Goal: Find specific page/section: Find specific page/section

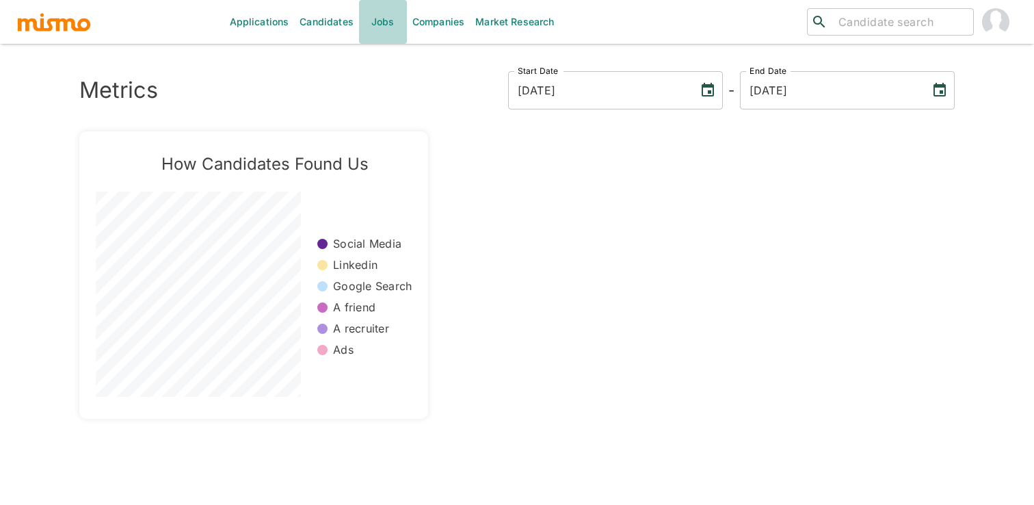
click at [390, 7] on link "Jobs" at bounding box center [383, 22] width 48 height 44
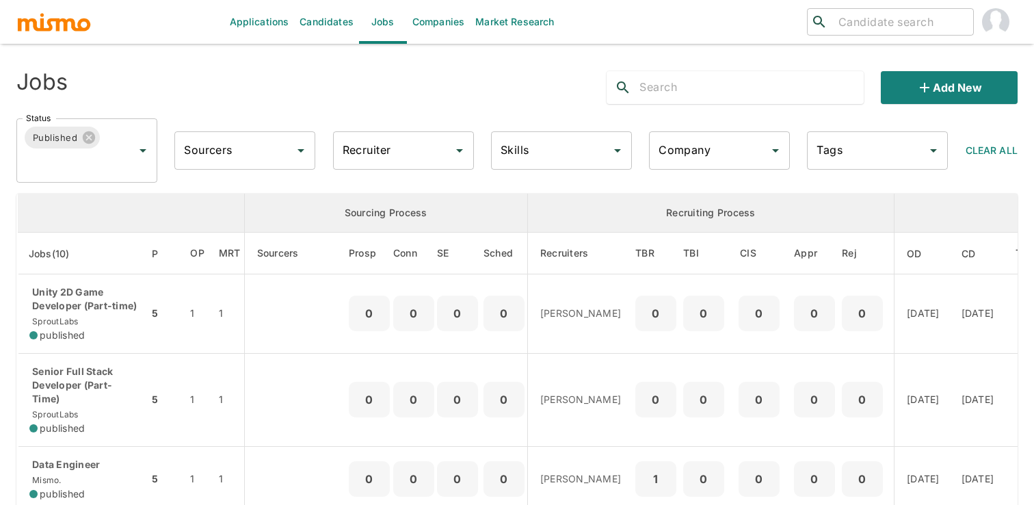
click at [394, 152] on input "Recruiter" at bounding box center [393, 150] width 108 height 26
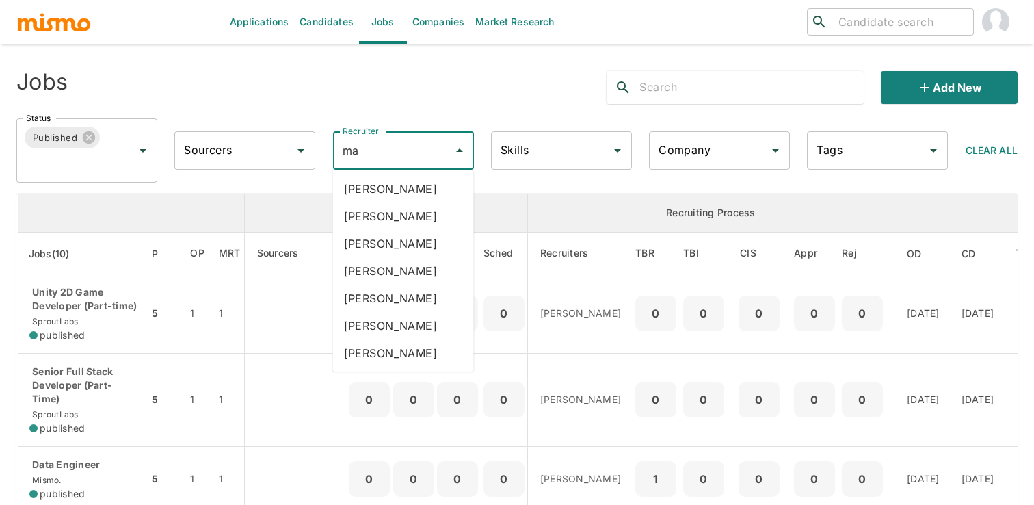
type input "mai"
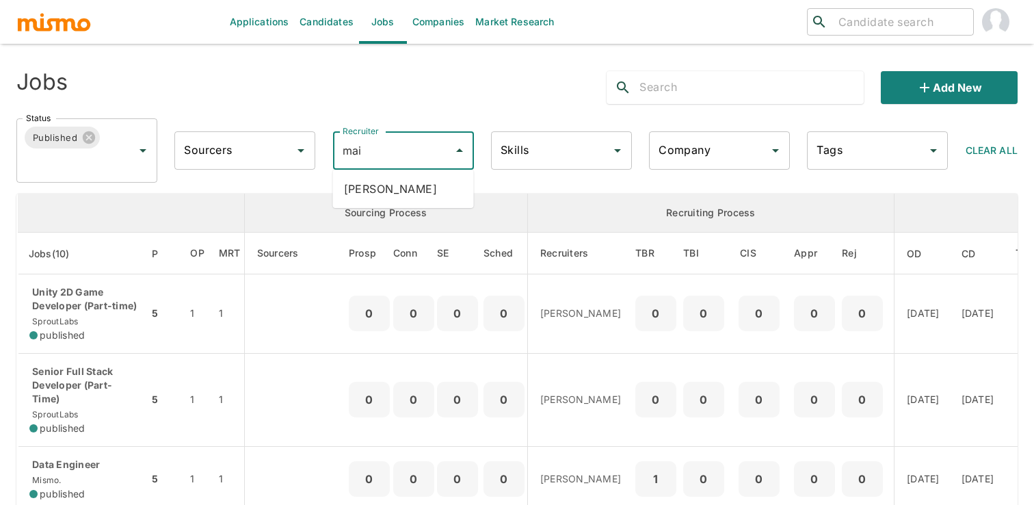
click at [405, 186] on li "[PERSON_NAME]" at bounding box center [403, 188] width 141 height 27
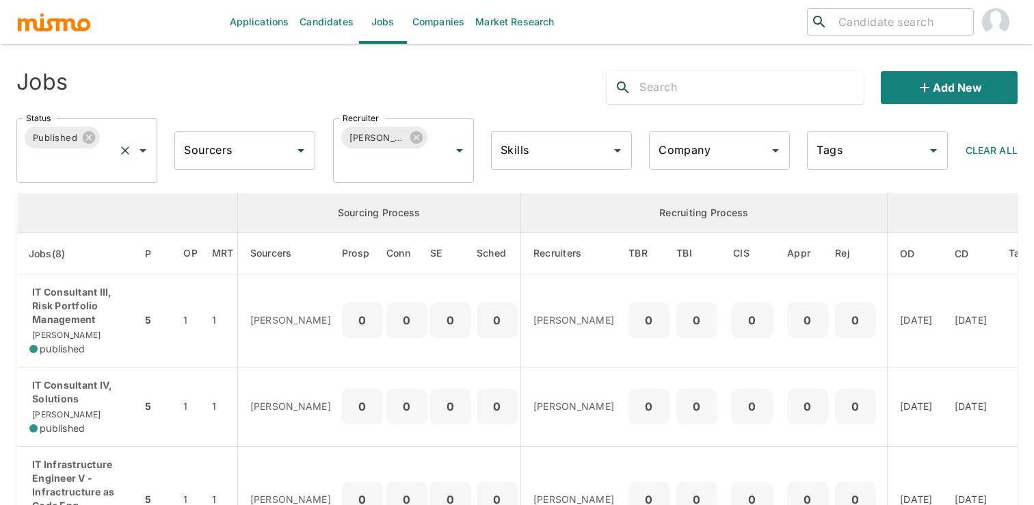
click at [143, 150] on icon "Open" at bounding box center [142, 150] width 7 height 3
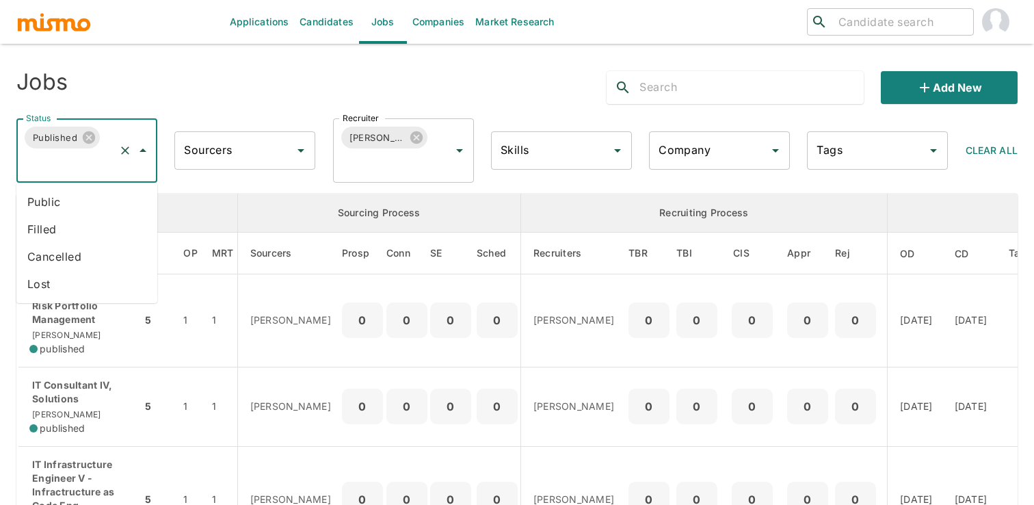
click at [115, 200] on li "Public" at bounding box center [86, 201] width 141 height 27
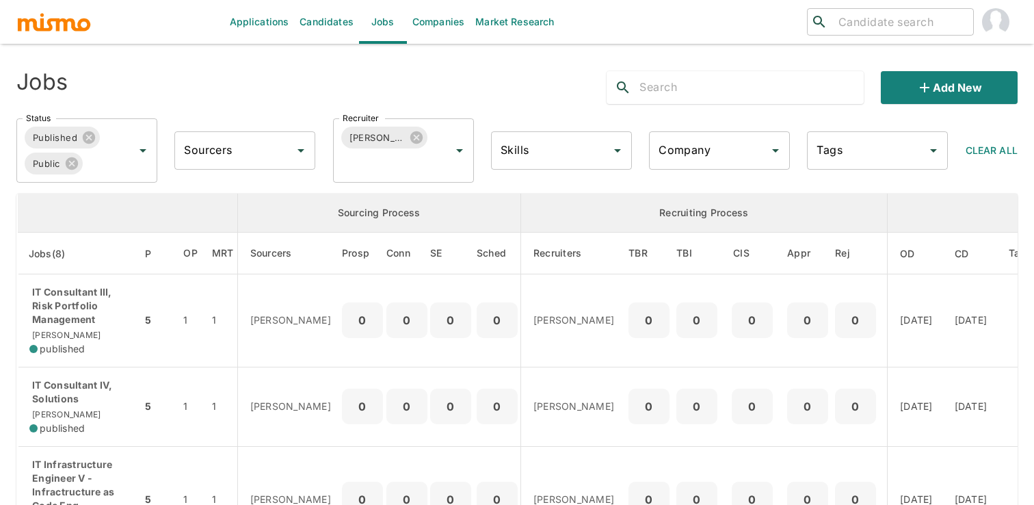
click at [679, 89] on input "text" at bounding box center [751, 88] width 224 height 22
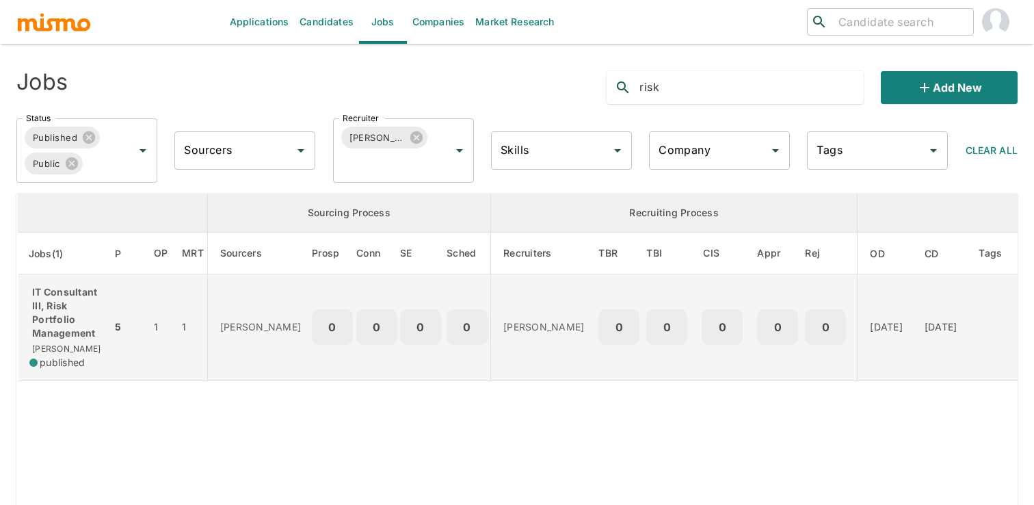
type input "risk"
click at [315, 315] on td "0" at bounding box center [334, 327] width 44 height 107
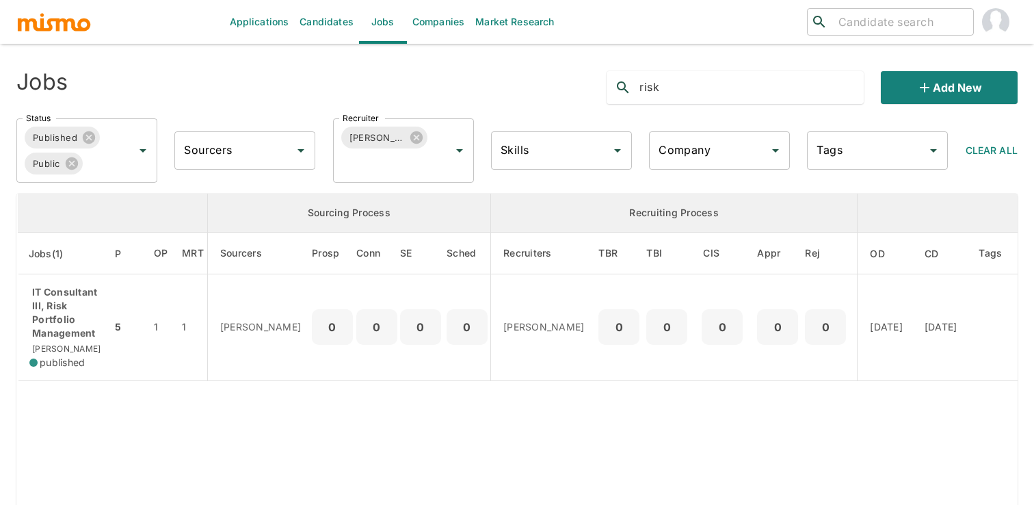
click at [698, 81] on input "risk" at bounding box center [751, 88] width 224 height 22
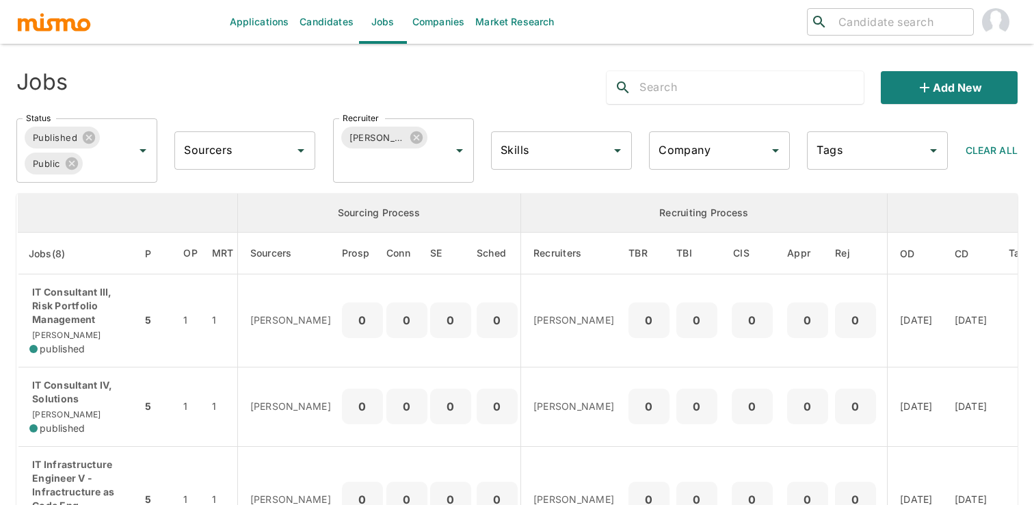
click at [449, 94] on div "Jobs Add new" at bounding box center [511, 82] width 1012 height 44
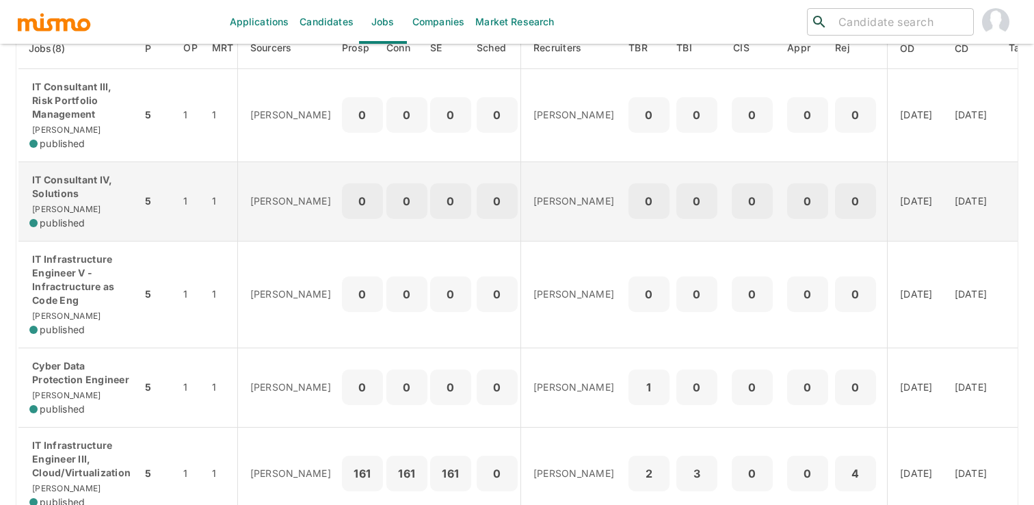
scroll to position [204, 0]
